Goal: Information Seeking & Learning: Find specific fact

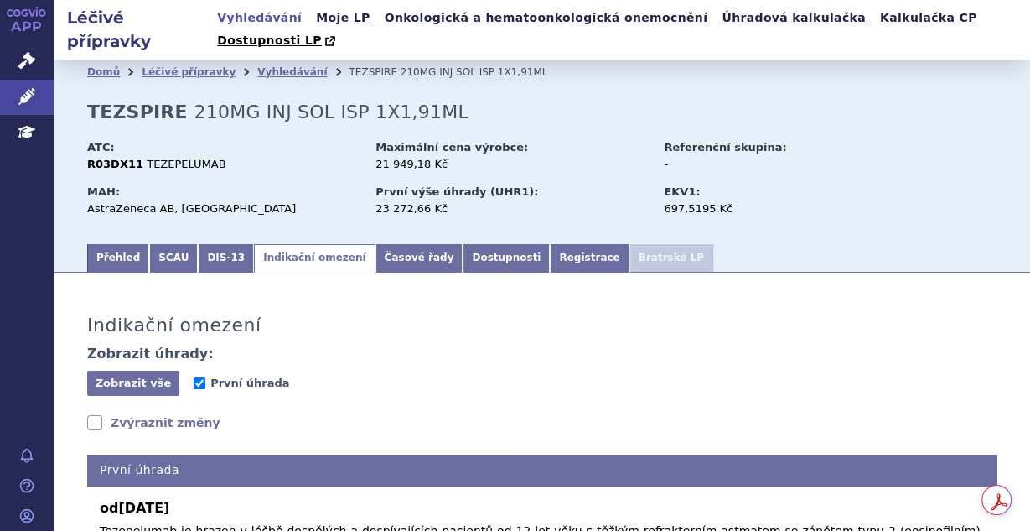
scroll to position [313, 0]
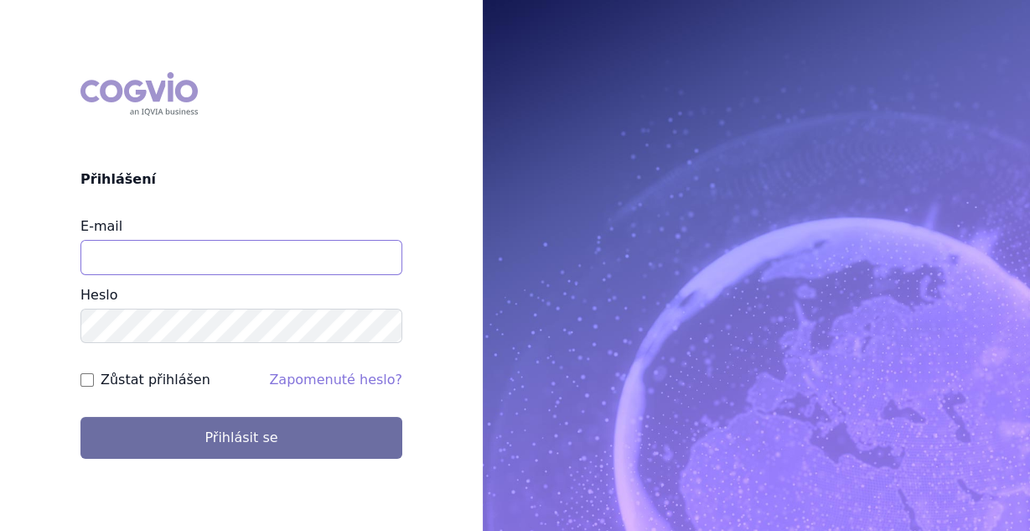
click at [141, 265] on input "E-mail" at bounding box center [241, 257] width 322 height 35
click at [183, 250] on input "E-mail" at bounding box center [241, 257] width 322 height 35
type input "vaclav.smekal@astrazeneca.com"
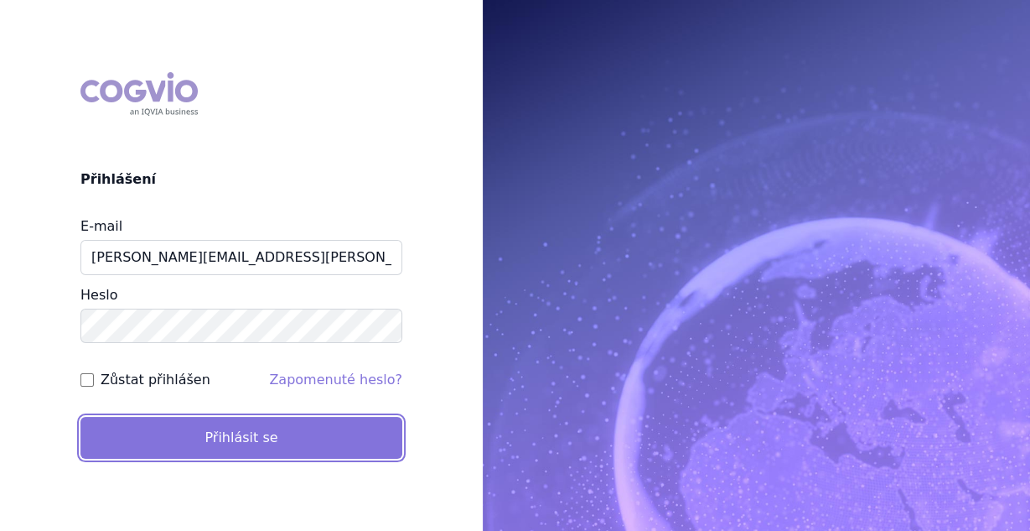
drag, startPoint x: 138, startPoint y: 427, endPoint x: 148, endPoint y: 417, distance: 14.8
click at [140, 427] on button "Přihlásit se" at bounding box center [241, 438] width 322 height 42
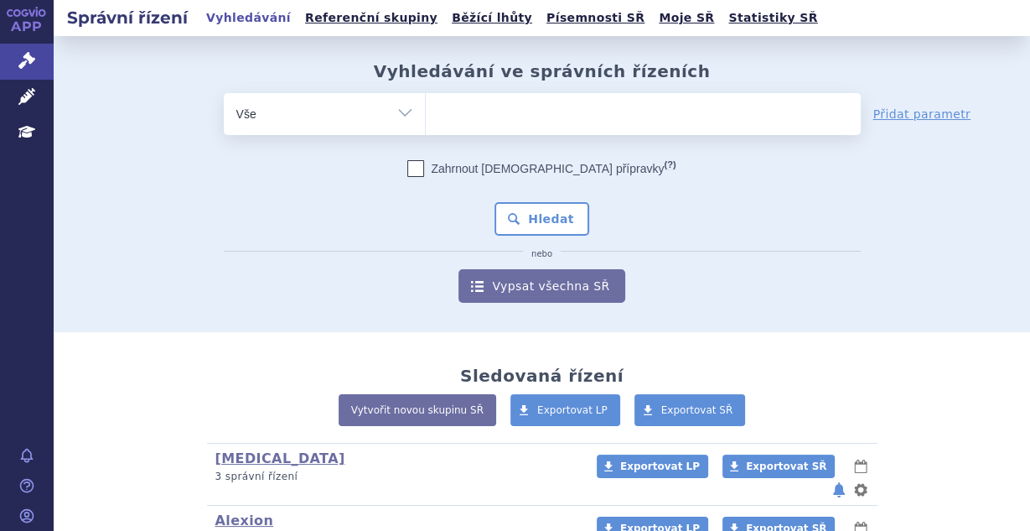
click at [469, 117] on ul at bounding box center [643, 110] width 435 height 35
click at [426, 117] on select at bounding box center [425, 113] width 1 height 42
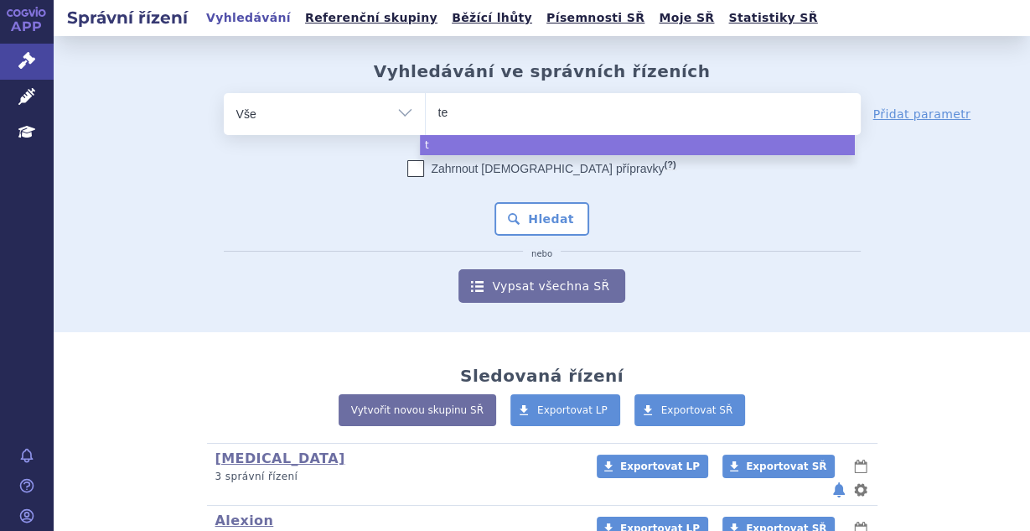
type input "tez"
type input "tezs"
type input "tezsp"
type input "tezspi"
type input "tezspire"
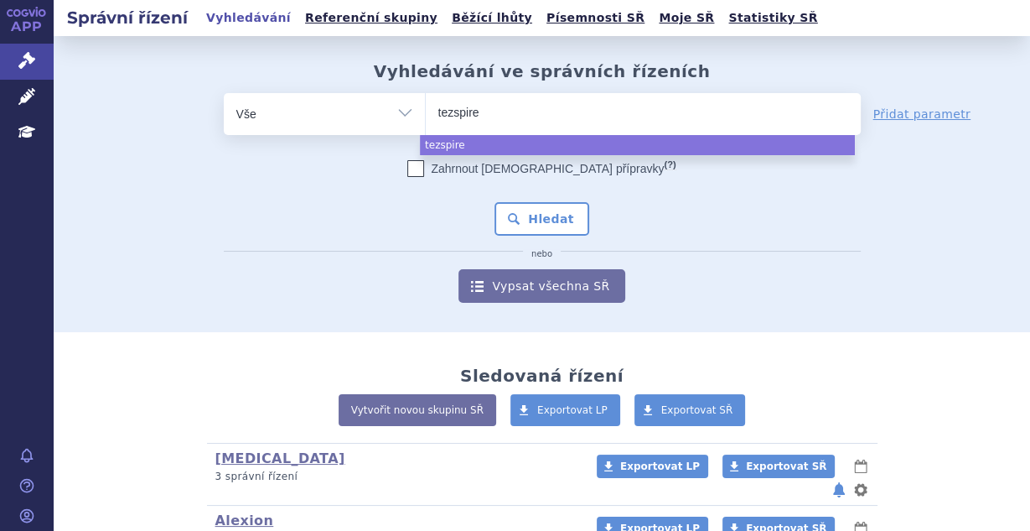
select select "tezspire"
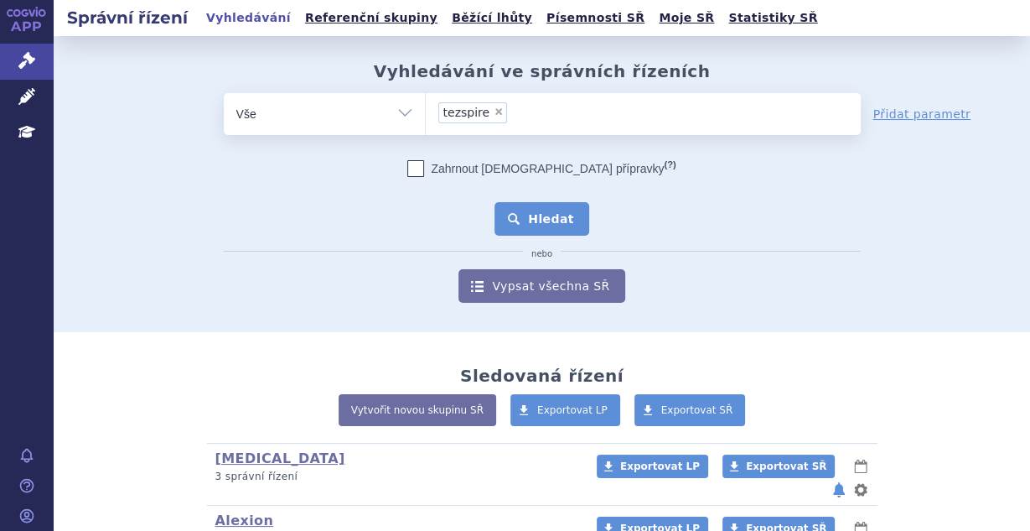
click at [508, 225] on button "Hledat" at bounding box center [542, 219] width 95 height 34
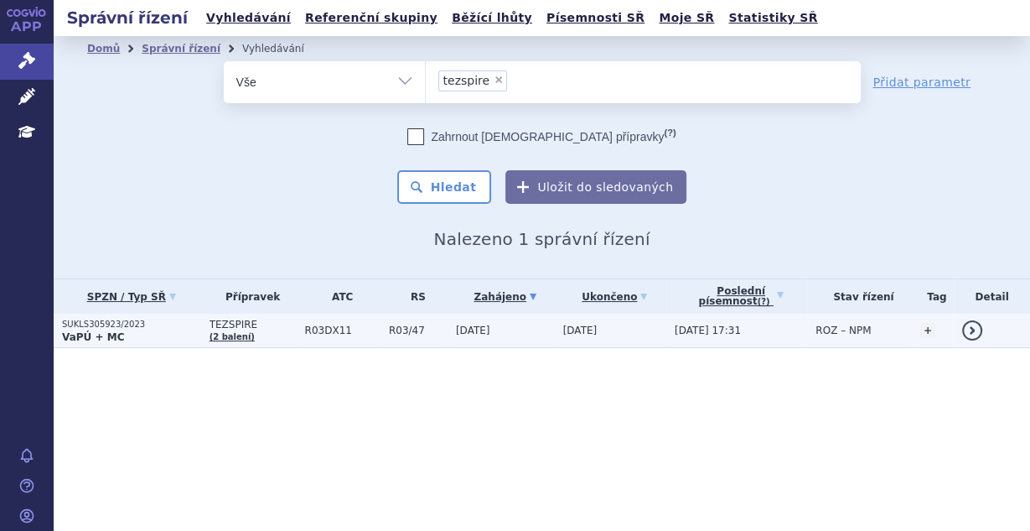
click at [489, 336] on span "20.12.2023" at bounding box center [473, 330] width 34 height 12
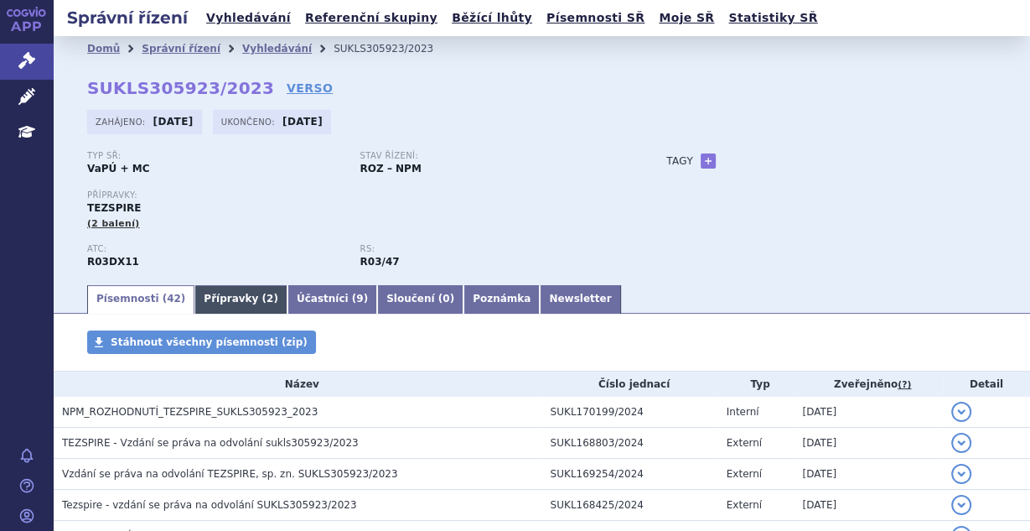
click at [225, 311] on link "Přípravky ( 2 )" at bounding box center [240, 299] width 93 height 28
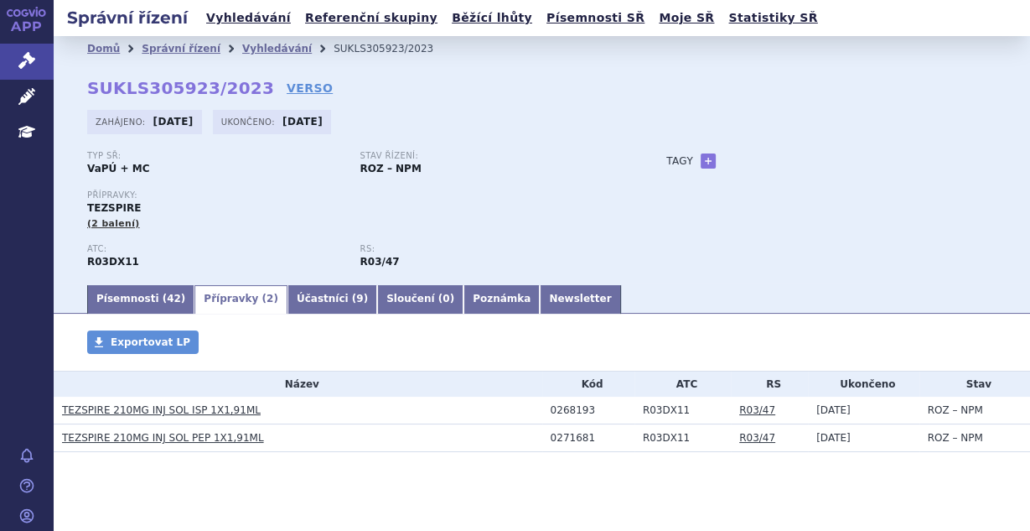
click at [227, 308] on link "Přípravky ( 2 )" at bounding box center [240, 299] width 93 height 28
click at [179, 405] on link "TEZSPIRE 210MG INJ SOL ISP 1X1,91ML" at bounding box center [161, 410] width 199 height 12
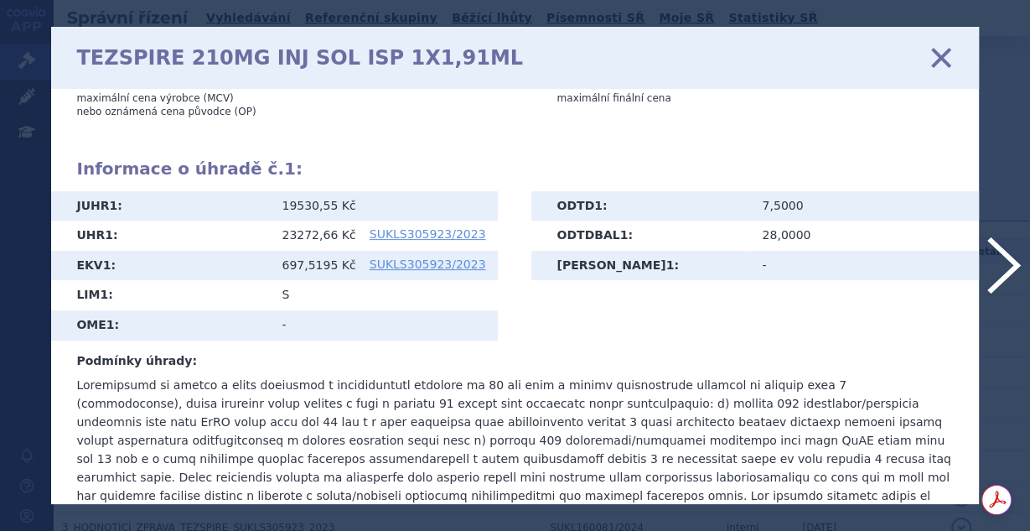
scroll to position [593, 0]
